Goal: Transaction & Acquisition: Purchase product/service

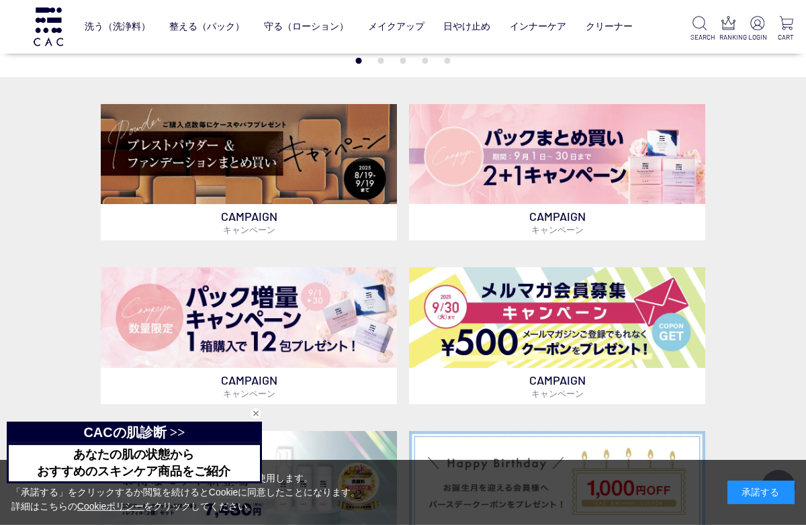
scroll to position [277, 0]
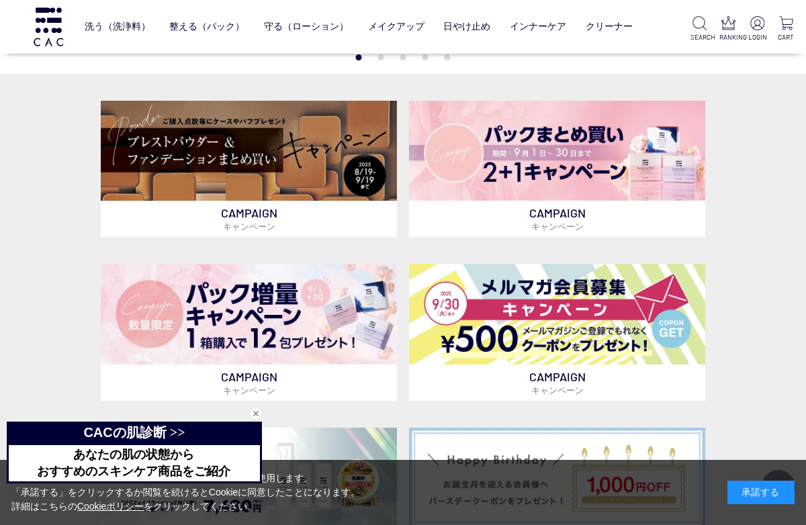
click at [605, 151] on img at bounding box center [557, 151] width 296 height 101
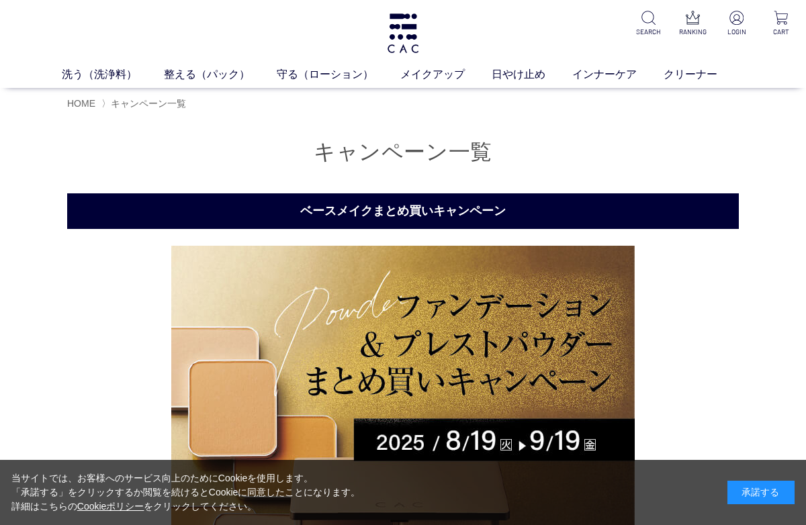
click at [335, 74] on link "守る（ローション）" at bounding box center [339, 74] width 124 height 16
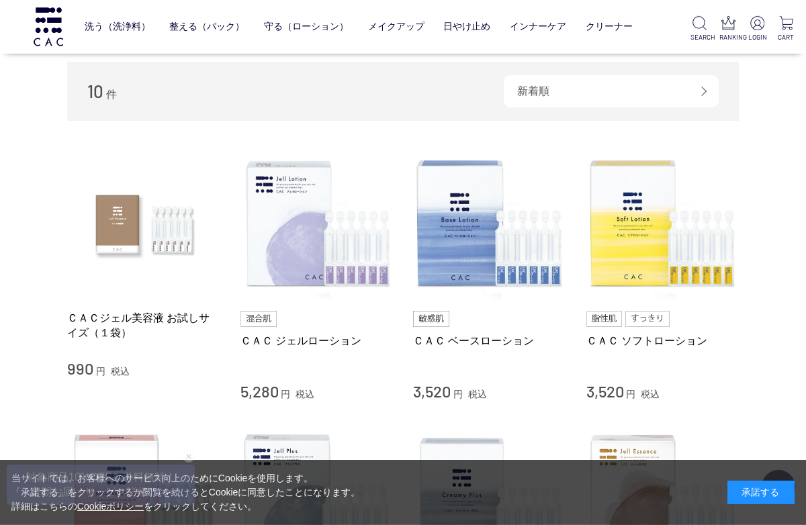
scroll to position [184, 0]
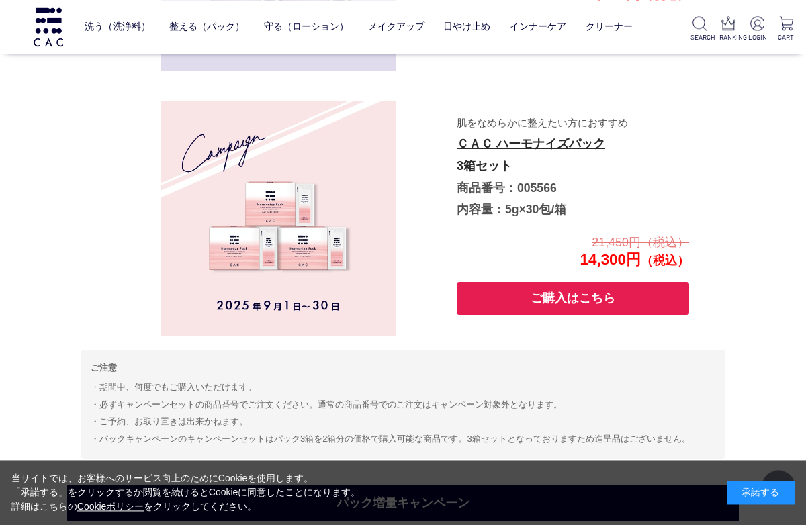
scroll to position [2730, 0]
click at [793, 504] on div "承諾する" at bounding box center [760, 493] width 67 height 24
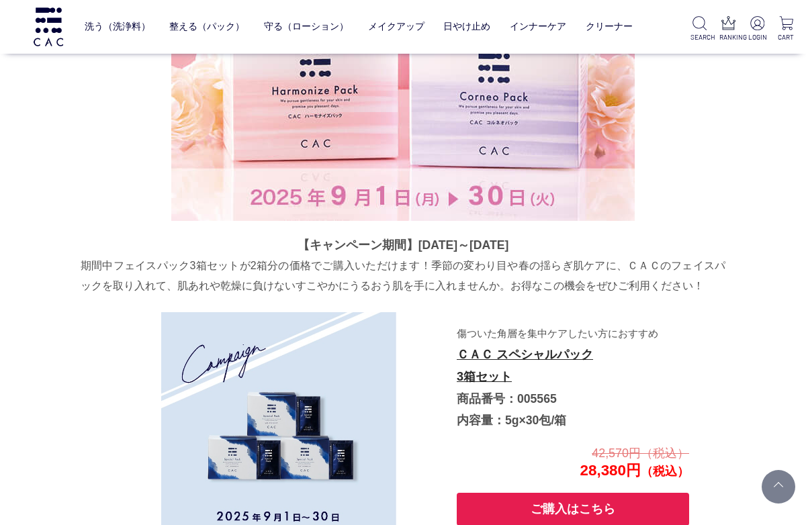
scroll to position [1987, 0]
